Goal: Task Accomplishment & Management: Use online tool/utility

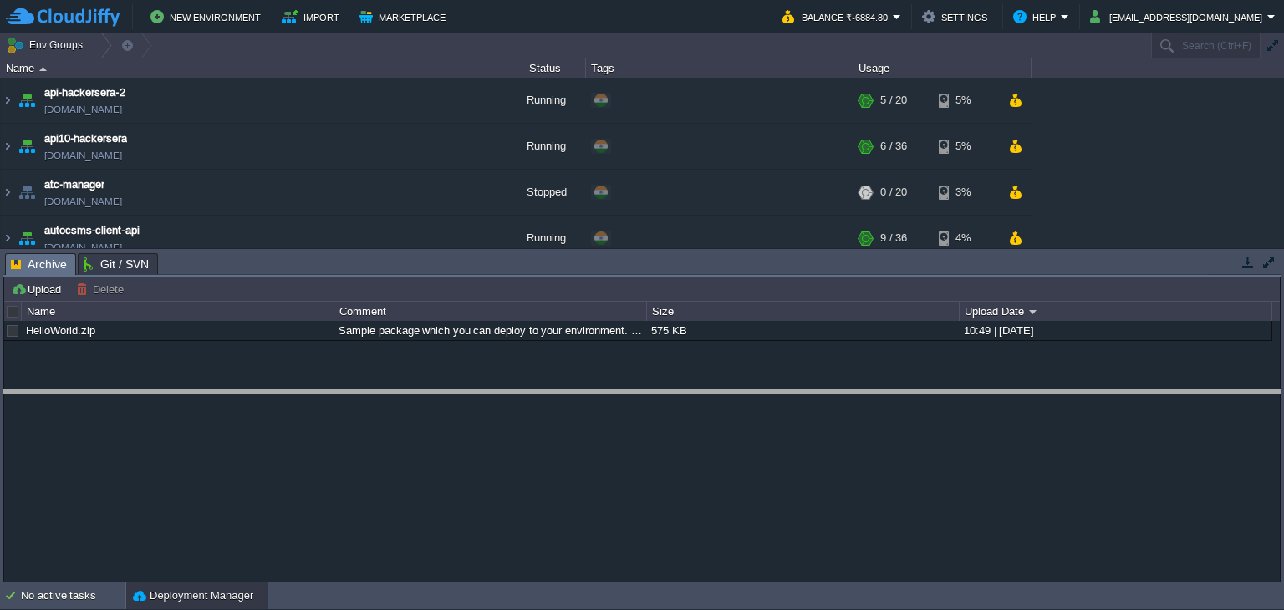
drag, startPoint x: 431, startPoint y: 268, endPoint x: 455, endPoint y: 456, distance: 189.6
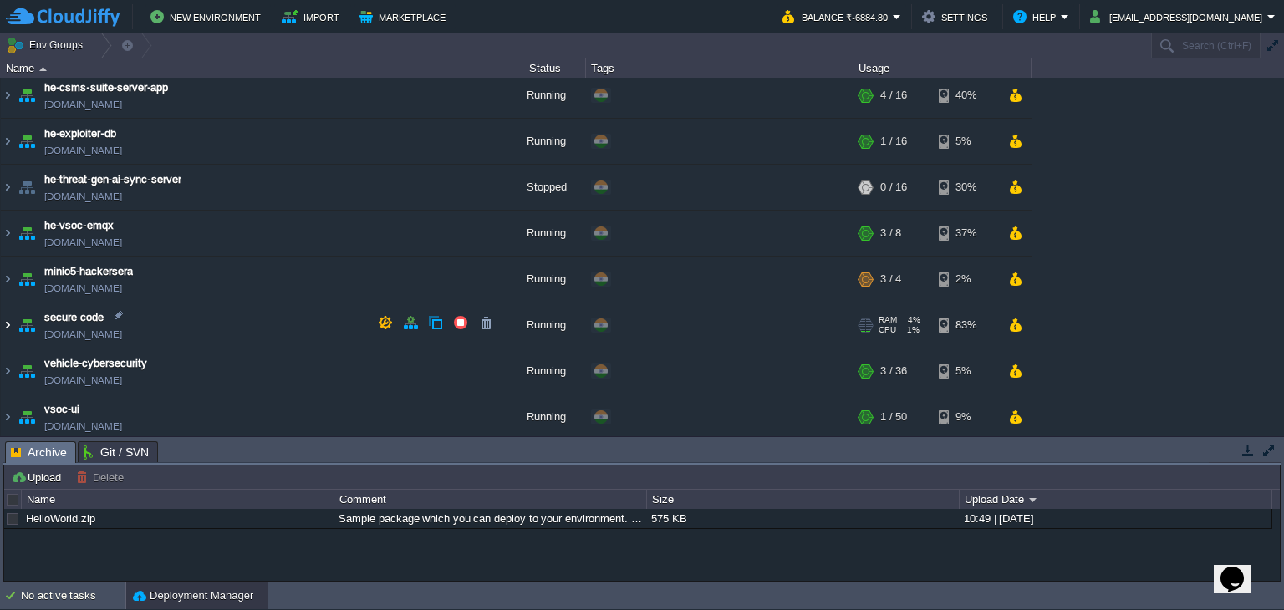
click at [3, 315] on img at bounding box center [7, 325] width 13 height 45
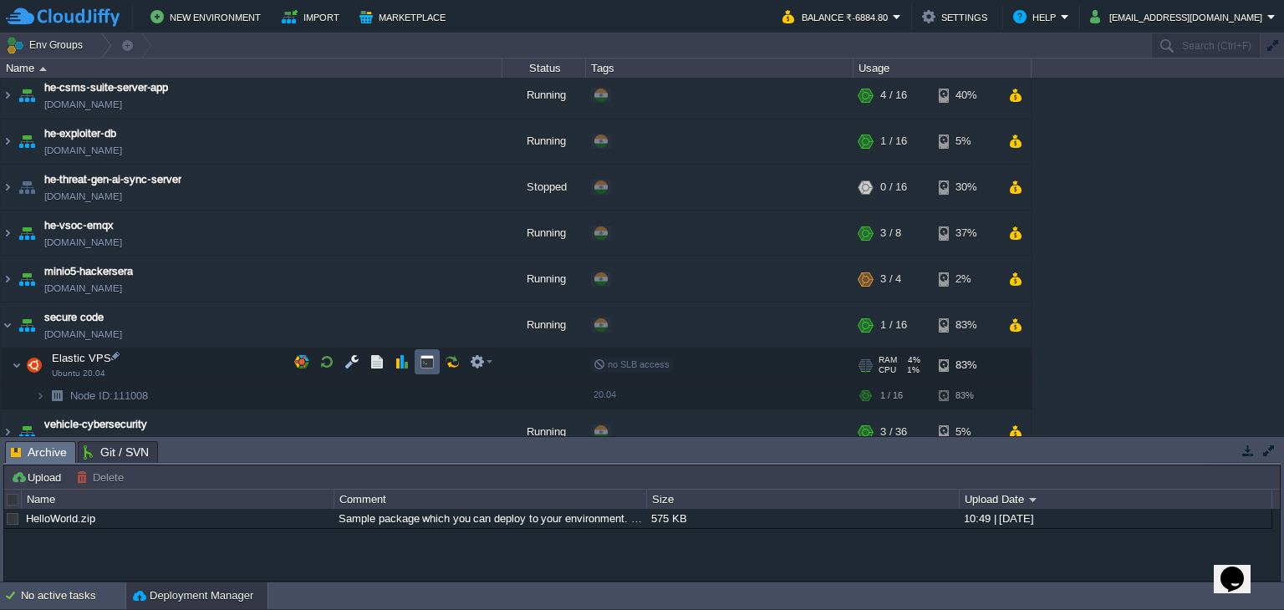
click at [441, 359] on div at bounding box center [393, 361] width 210 height 25
click at [421, 369] on button "button" at bounding box center [427, 361] width 15 height 15
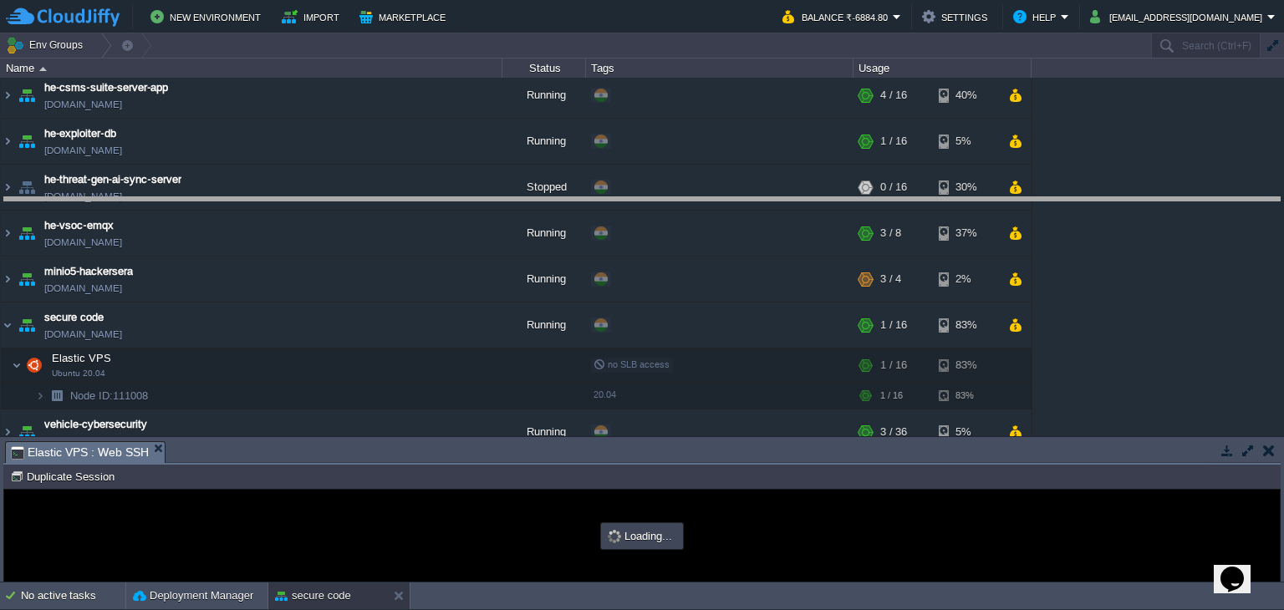
drag, startPoint x: 497, startPoint y: 459, endPoint x: 607, endPoint y: 147, distance: 330.8
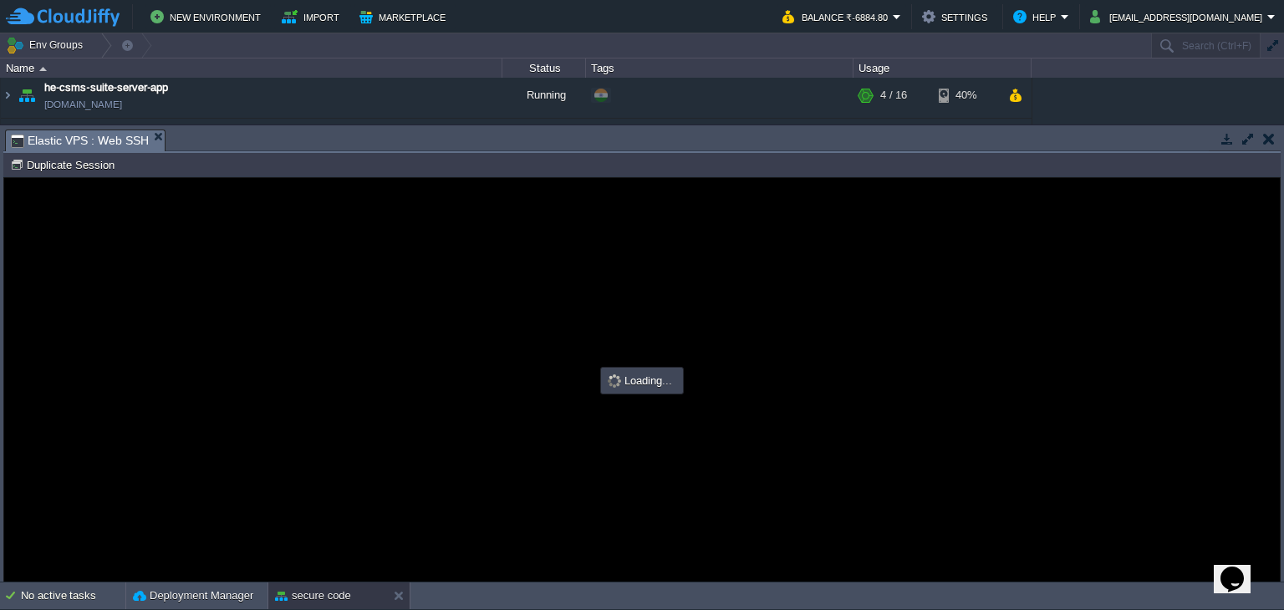
type input "#000000"
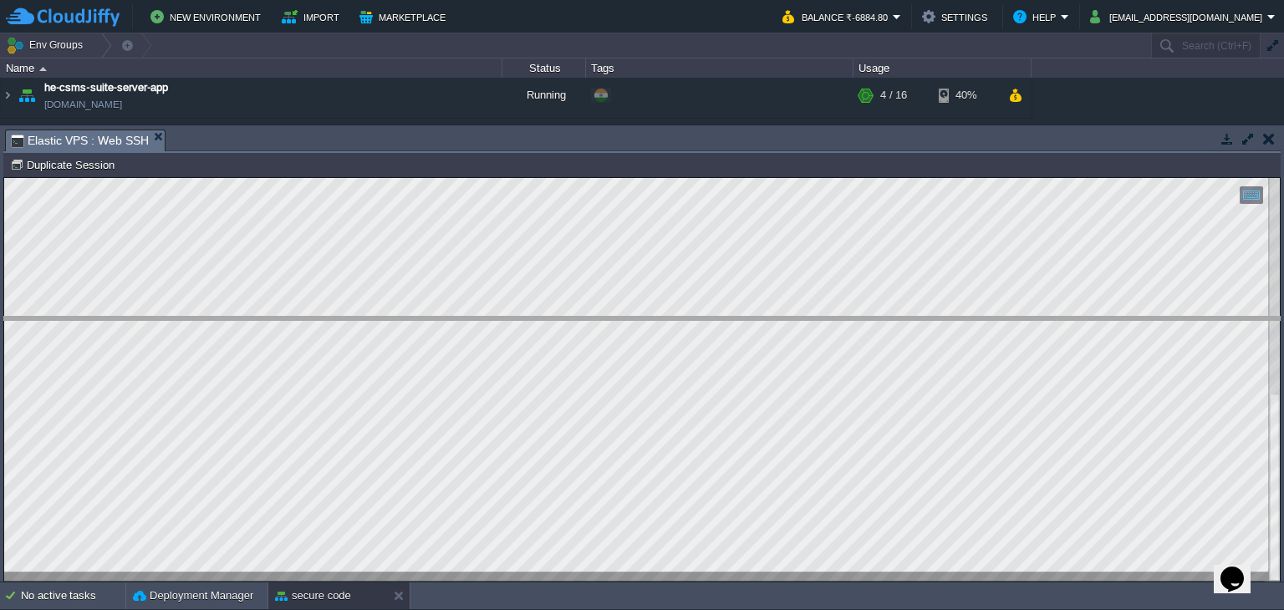
drag, startPoint x: 300, startPoint y: 138, endPoint x: 283, endPoint y: 248, distance: 111.6
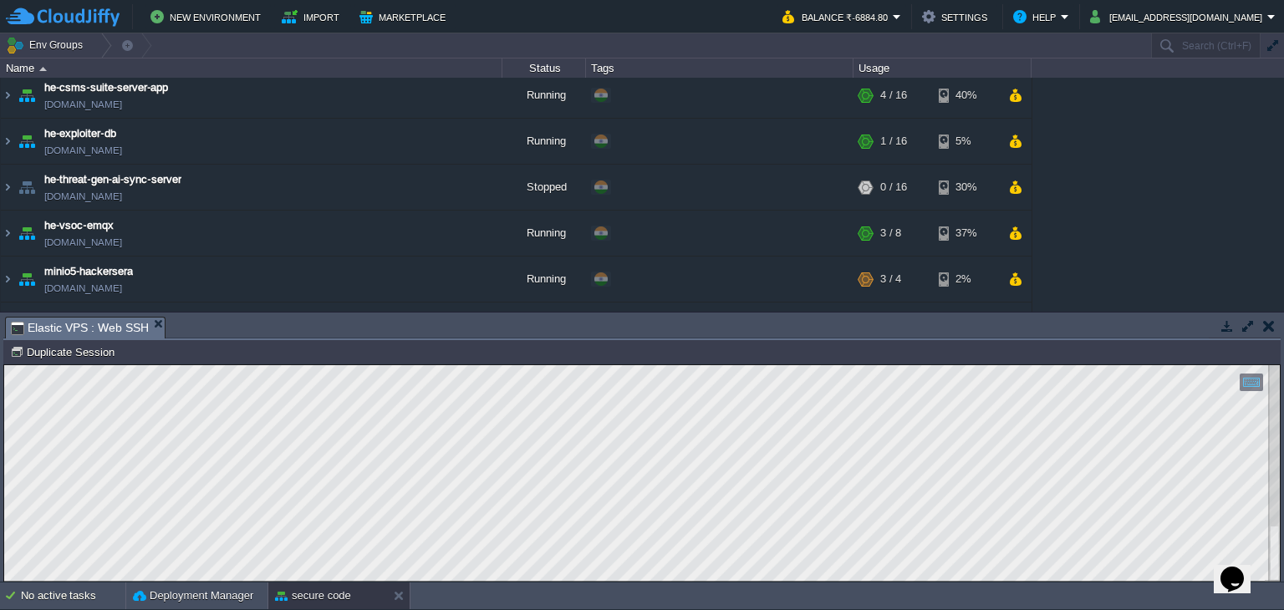
scroll to position [788, 0]
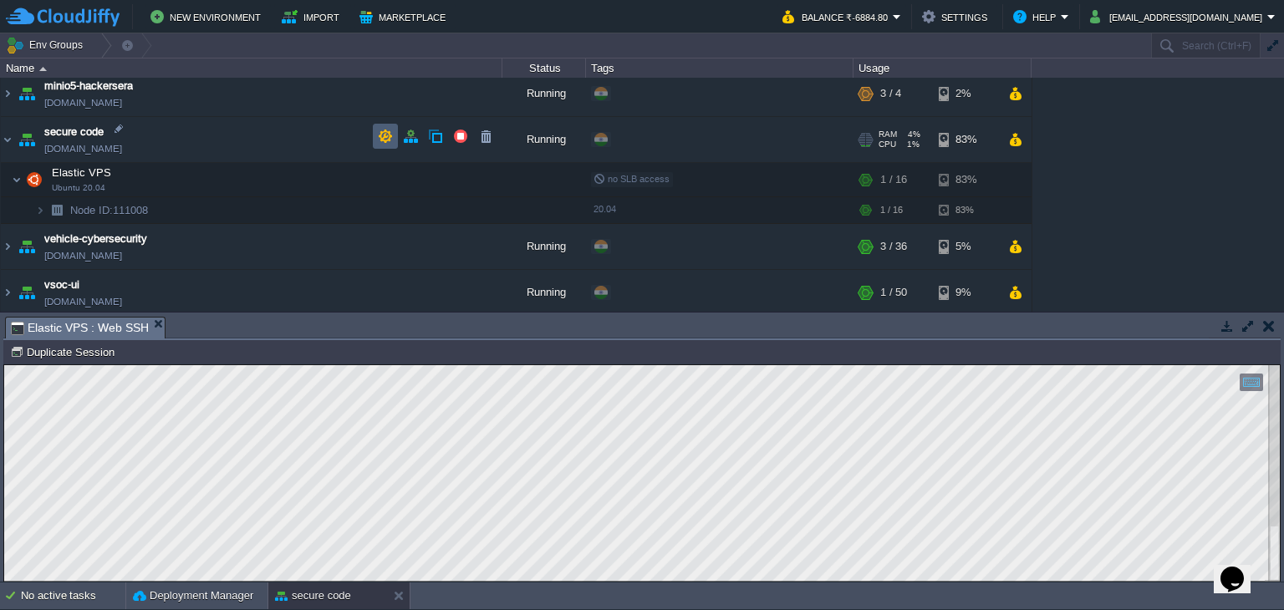
click at [376, 135] on td at bounding box center [385, 136] width 25 height 25
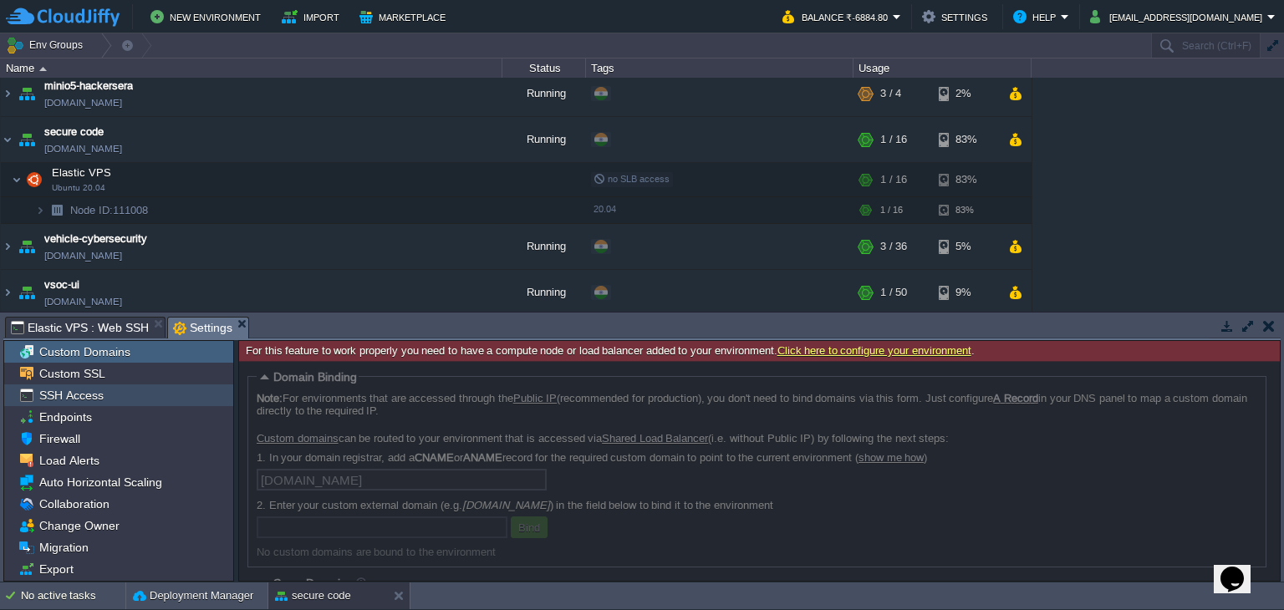
click at [43, 399] on span "SSH Access" at bounding box center [71, 395] width 70 height 15
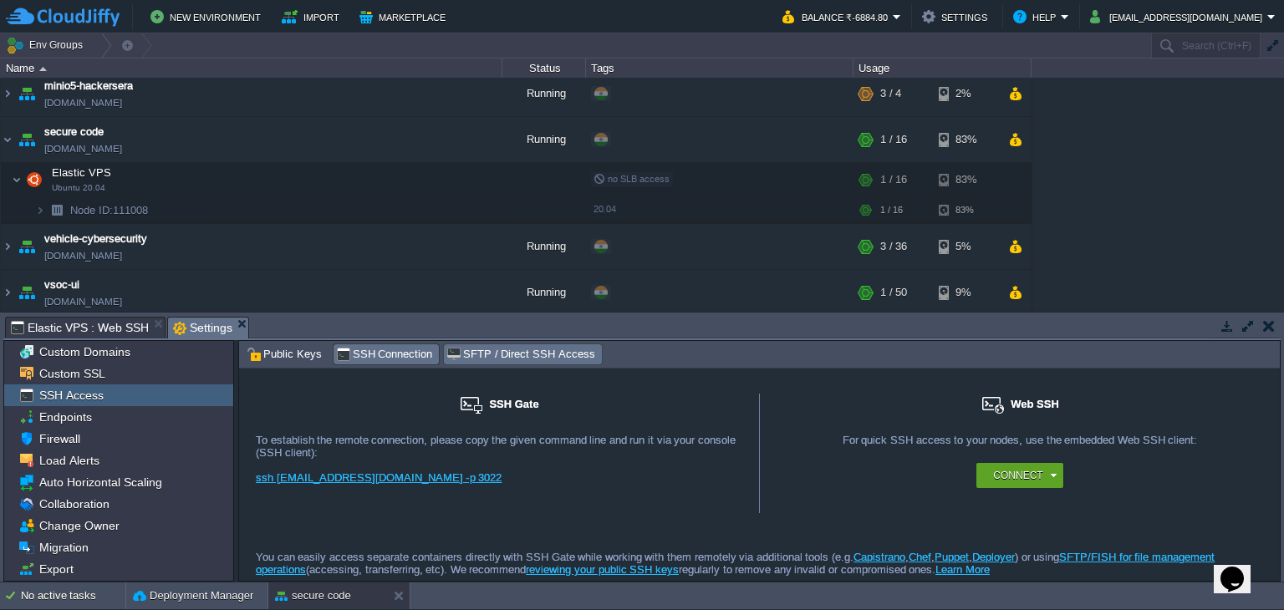
click at [494, 354] on span "SFTP / Direct SSH Access" at bounding box center [520, 354] width 148 height 18
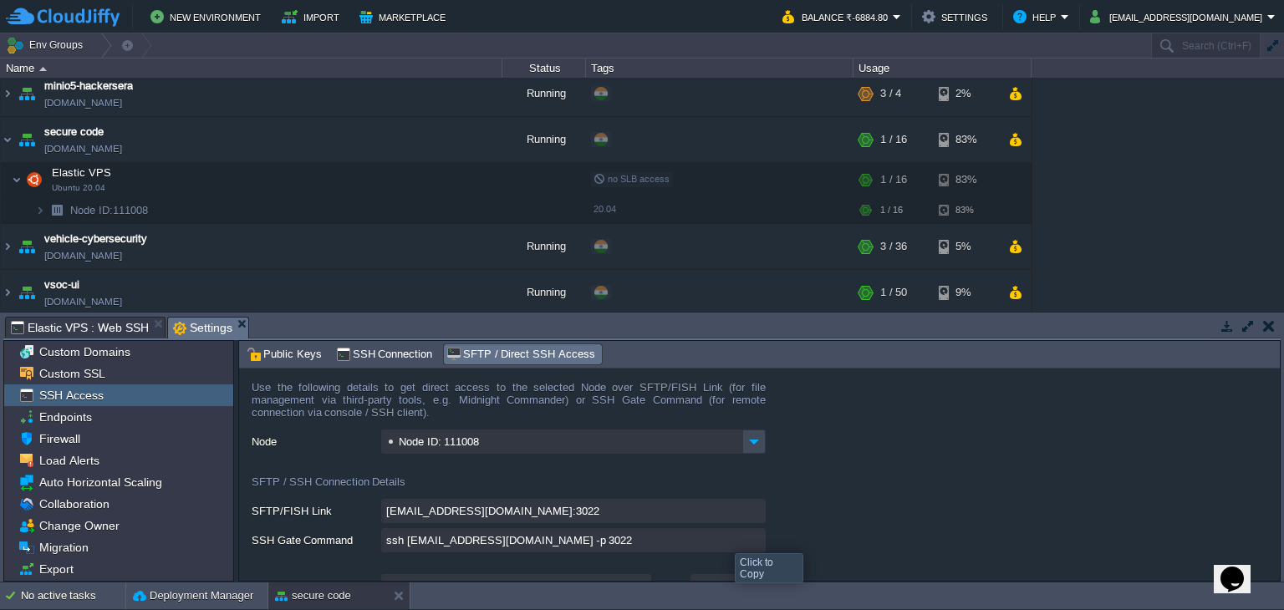
click at [751, 548] on input "ssh [EMAIL_ADDRESS][DOMAIN_NAME] -p 3022" at bounding box center [573, 540] width 385 height 24
